Goal: Check status: Check status

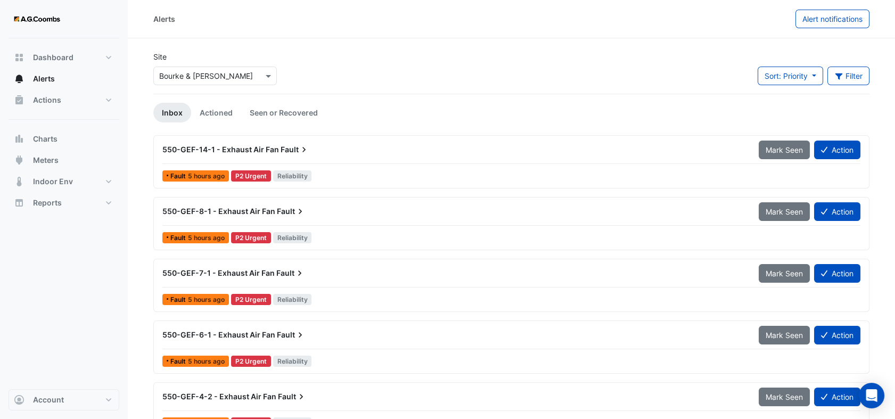
click at [193, 75] on input "text" at bounding box center [204, 76] width 90 height 11
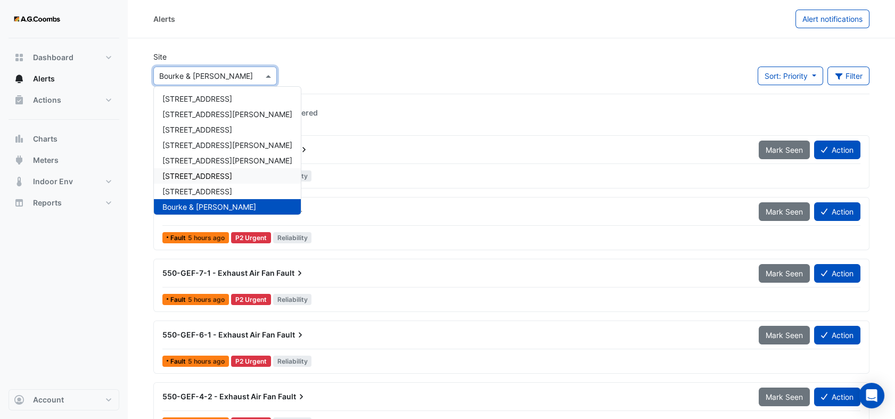
scroll to position [51, 0]
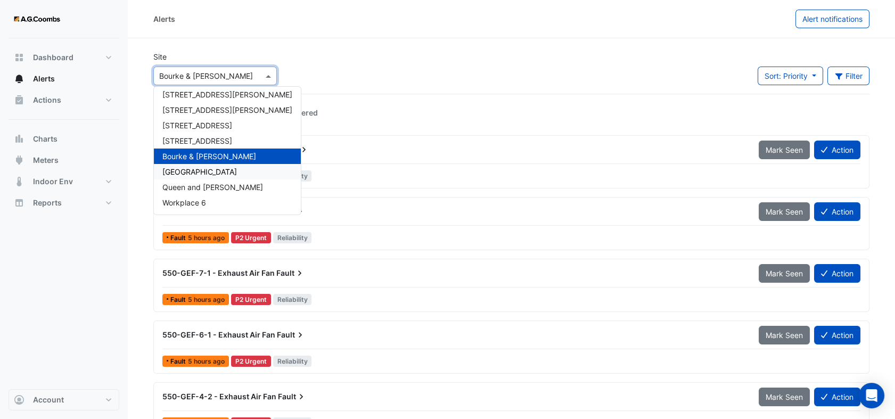
click at [186, 170] on span "[GEOGRAPHIC_DATA]" at bounding box center [199, 171] width 75 height 9
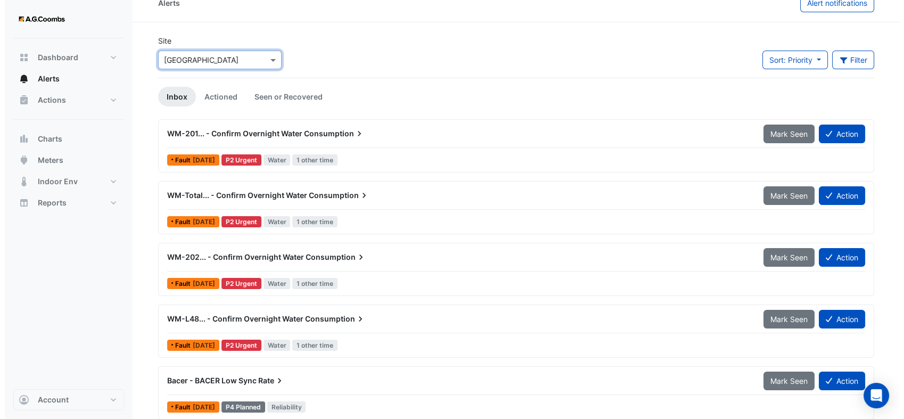
scroll to position [24, 0]
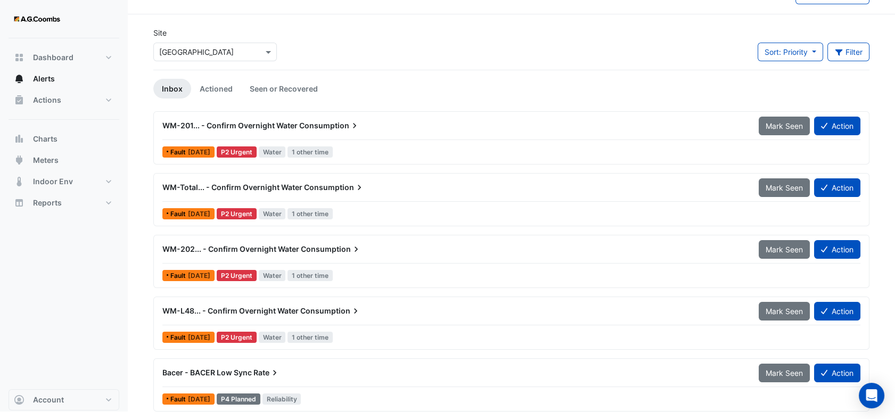
click at [223, 371] on span "Bacer - BACER Low Sync" at bounding box center [206, 372] width 89 height 9
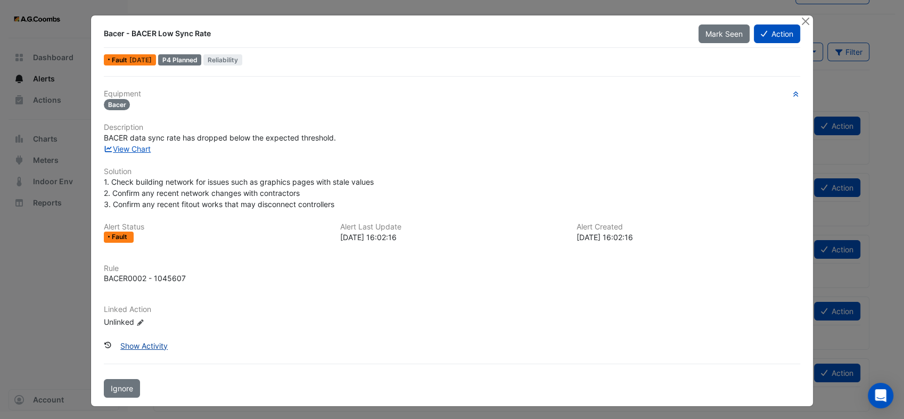
click at [148, 345] on button "Show Activity" at bounding box center [143, 345] width 61 height 19
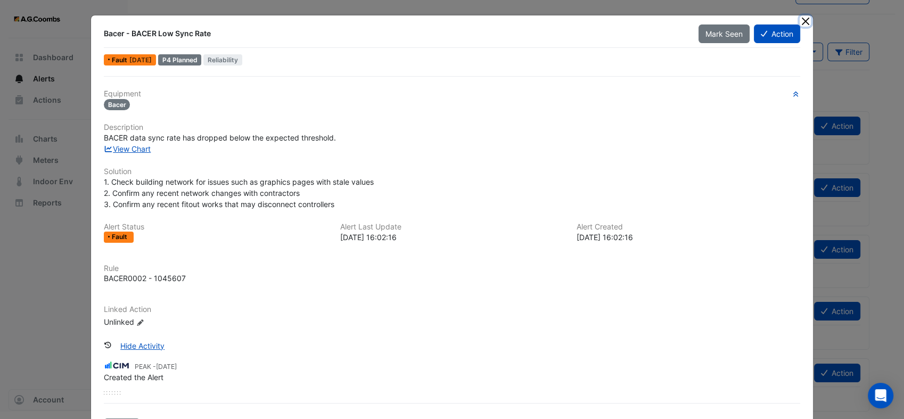
click at [800, 16] on button "Close" at bounding box center [804, 20] width 11 height 11
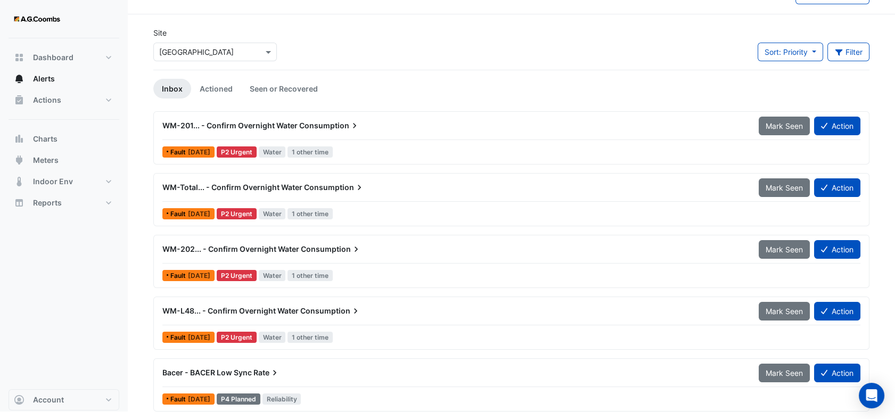
click at [233, 371] on span "Bacer - BACER Low Sync" at bounding box center [206, 372] width 89 height 9
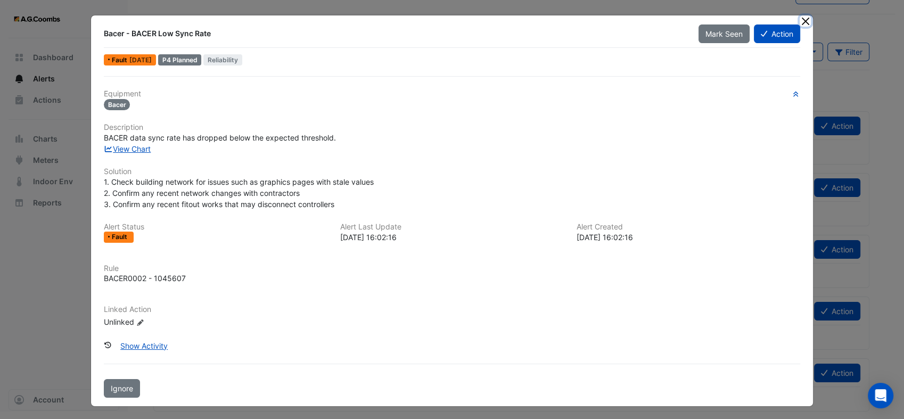
click at [799, 21] on button "Close" at bounding box center [804, 20] width 11 height 11
